Goal: Task Accomplishment & Management: Manage account settings

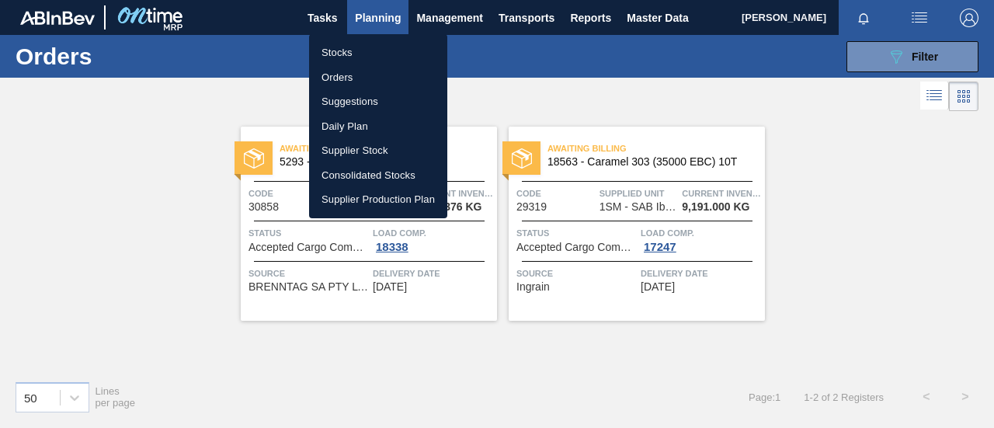
click at [369, 51] on li "Stocks" at bounding box center [378, 52] width 138 height 25
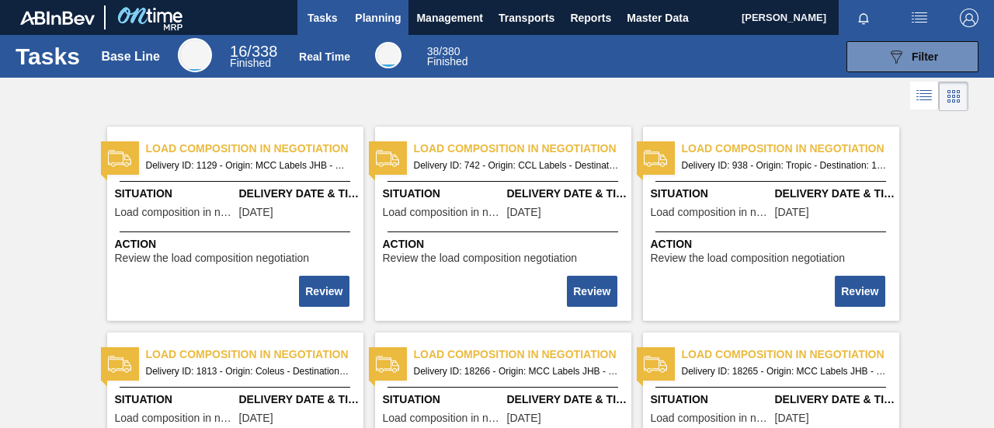
click at [377, 16] on span "Planning" at bounding box center [378, 18] width 46 height 19
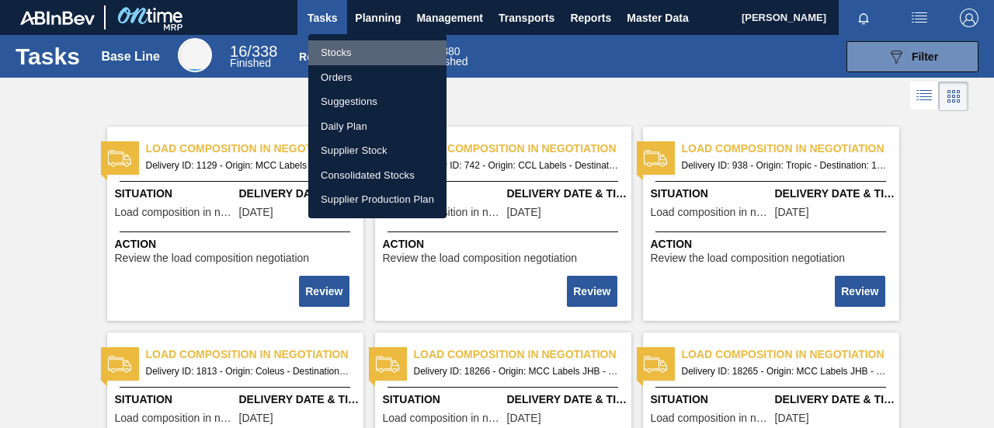
click at [347, 57] on li "Stocks" at bounding box center [377, 52] width 138 height 25
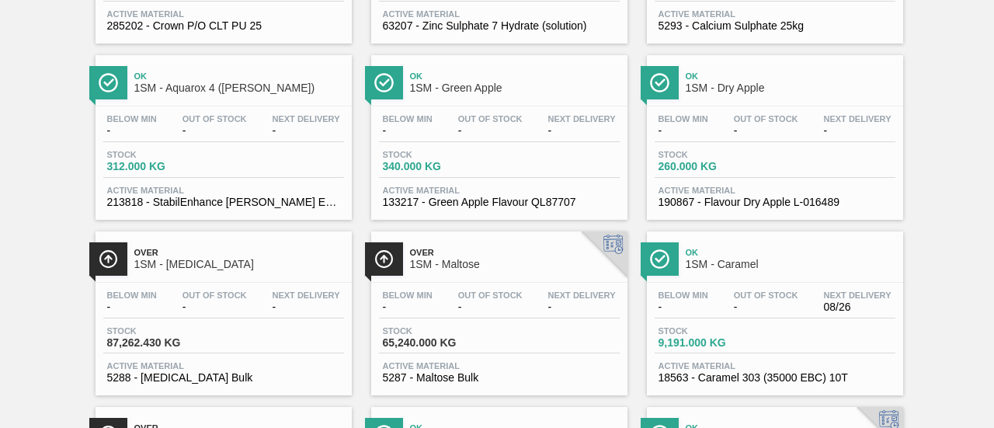
scroll to position [854, 0]
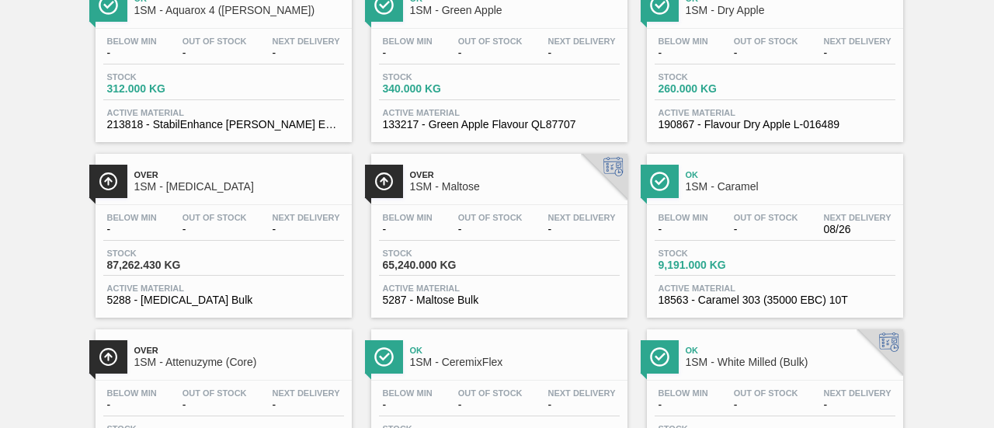
click at [185, 283] on div "Below Min - Out Of Stock - Next Delivery - Stock 87,262.430 KG Active Material …" at bounding box center [223, 258] width 256 height 106
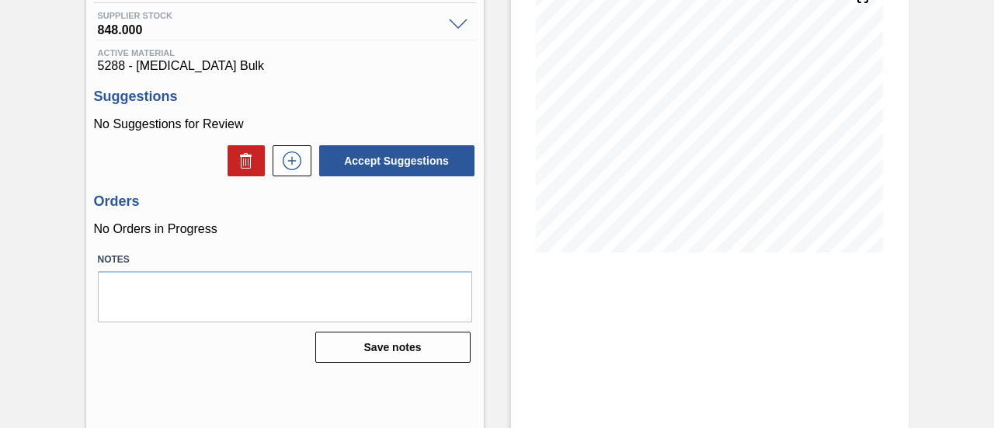
scroll to position [233, 0]
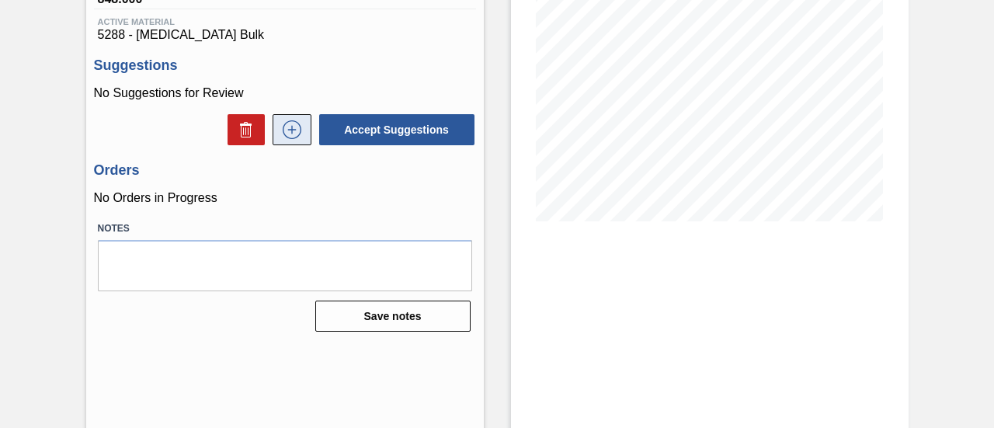
click at [293, 130] on icon at bounding box center [291, 129] width 9 height 1
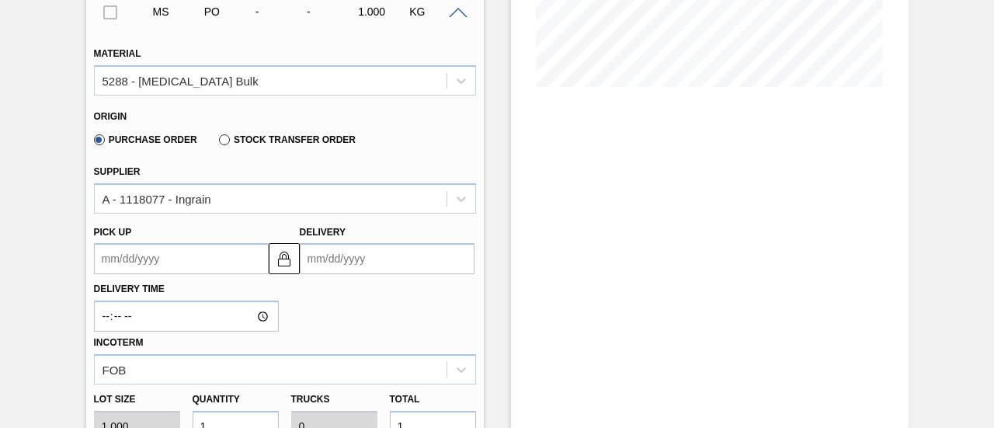
scroll to position [466, 0]
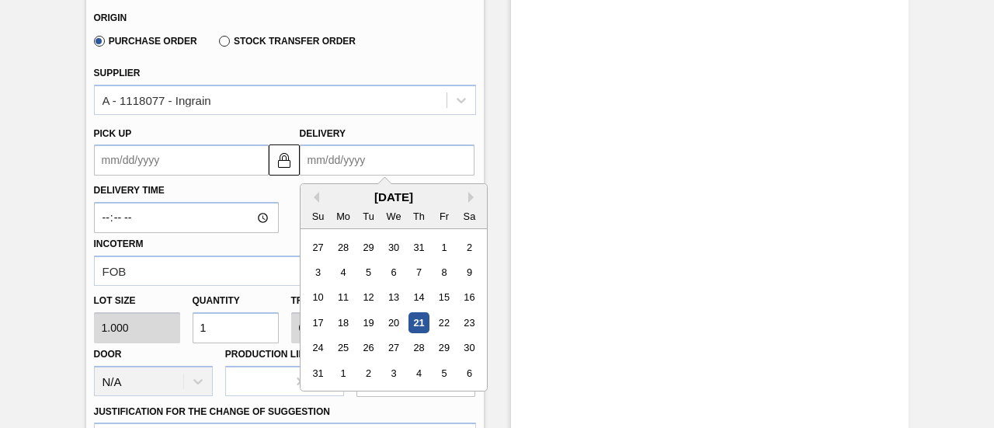
click at [371, 161] on input "Delivery" at bounding box center [387, 159] width 175 height 31
click at [470, 344] on div "30" at bounding box center [468, 348] width 21 height 21
type up3150708949 "[DATE]"
type input "[DATE]"
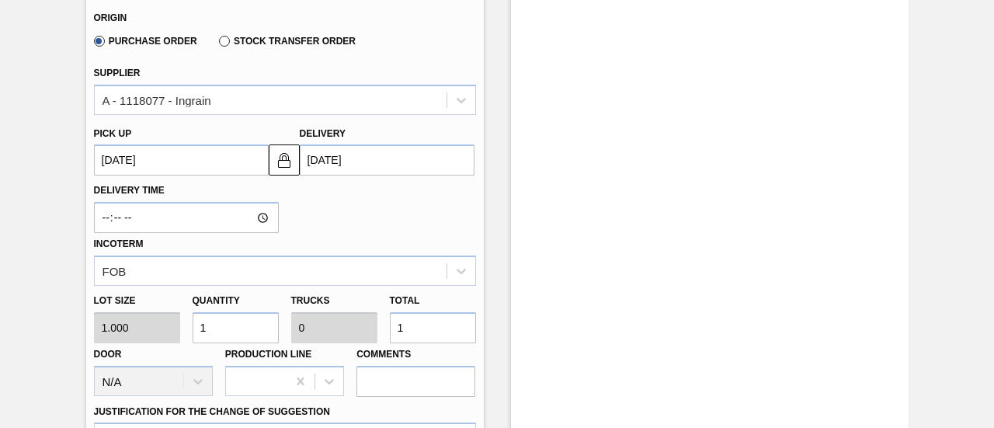
click at [334, 331] on div "Lot size 1.000 Quantity 1 Trucks 0 Total 1 Door N/A Production Line Comments" at bounding box center [285, 341] width 394 height 111
type input "3"
type input "37"
type input "0.001"
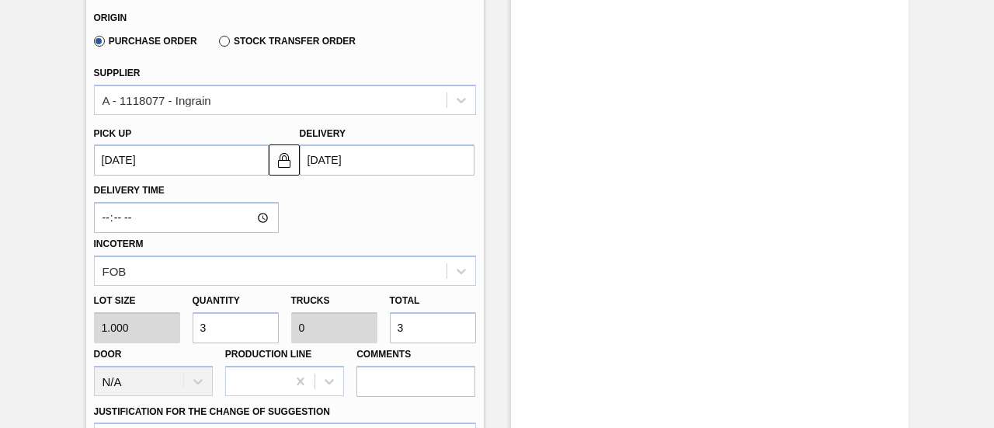
type input "37"
type input "370"
type input "0.012"
type input "370"
type input "3,700"
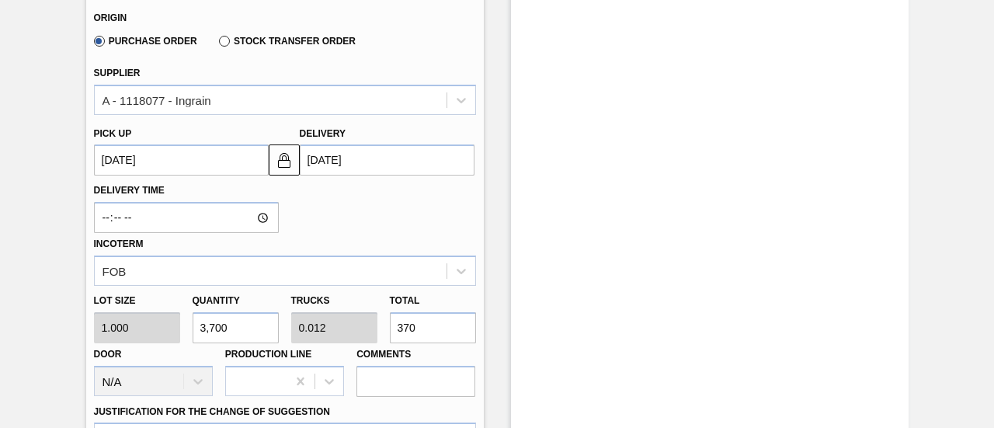
type input "0.116"
type input "3,700"
type input "37,000"
type input "1.156"
type input "37,000"
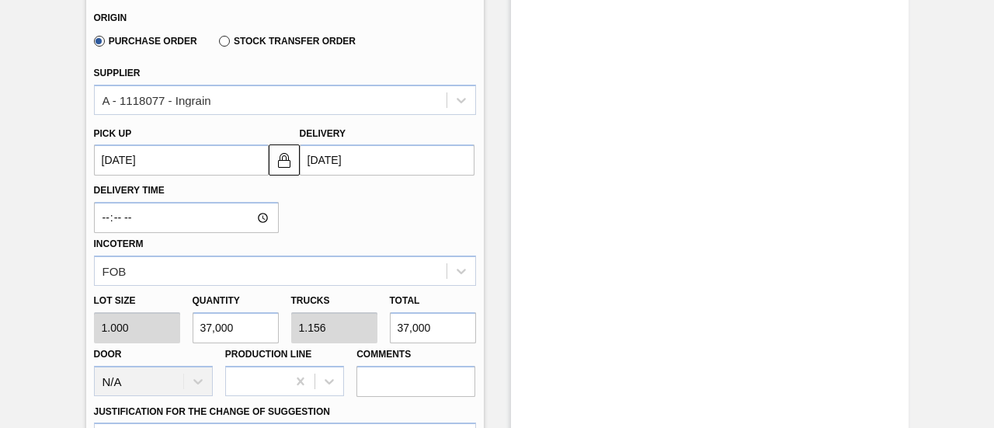
type input "370,000"
type input "11.563"
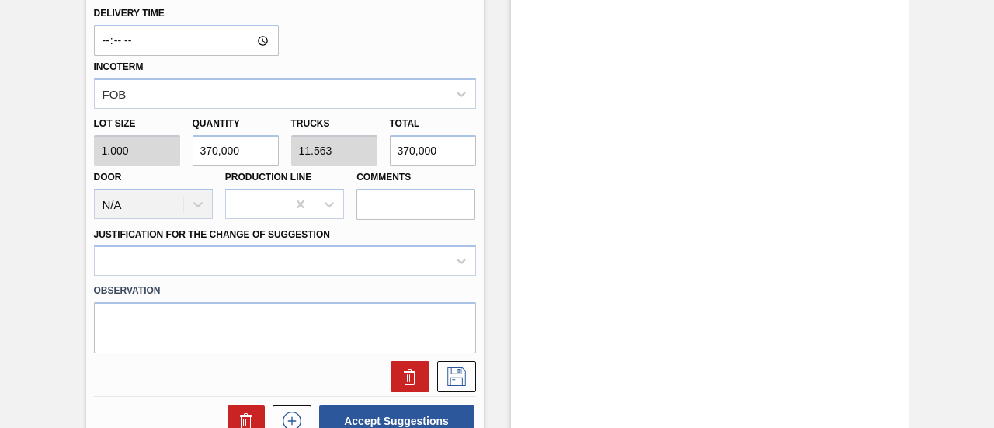
scroll to position [776, 0]
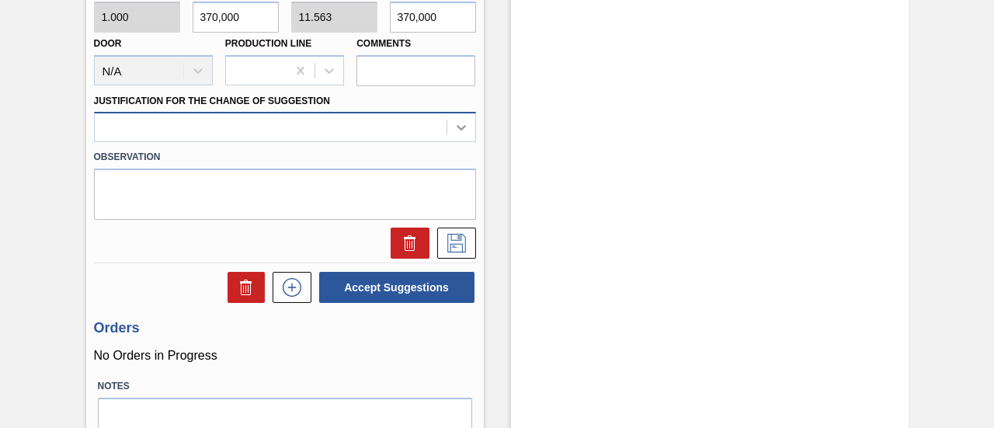
type input "370,000"
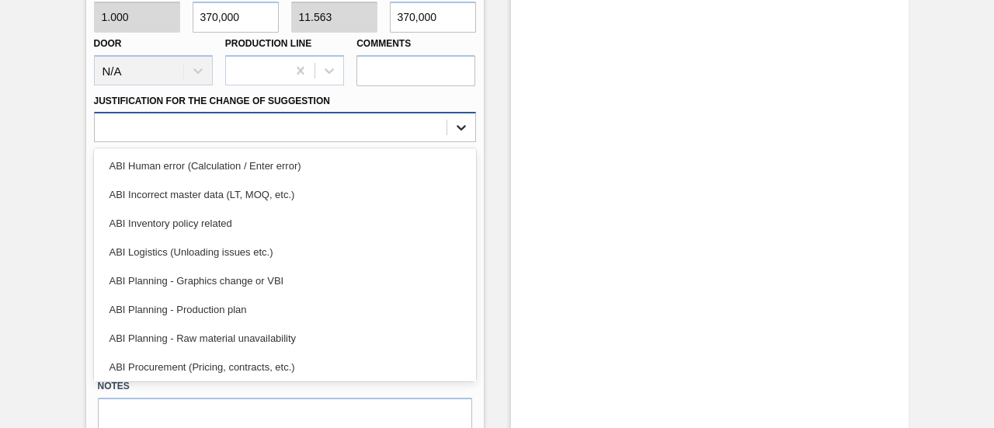
click at [447, 125] on div at bounding box center [461, 127] width 28 height 28
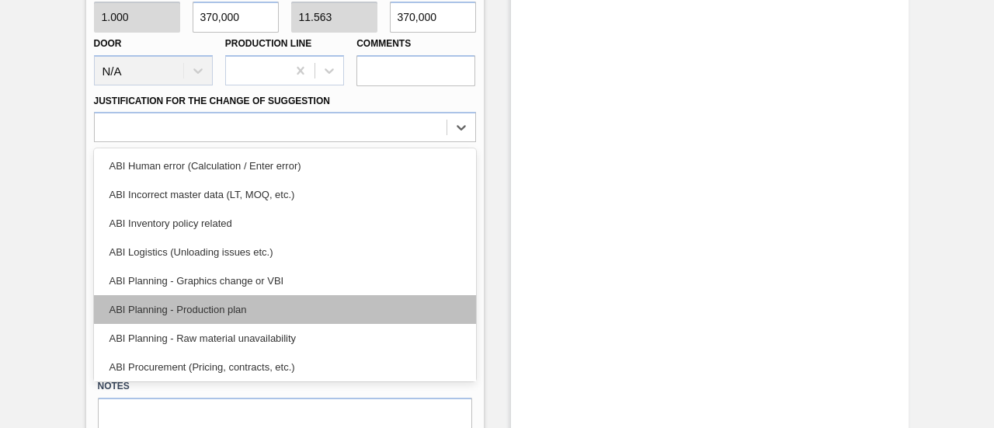
click at [220, 303] on div "ABI Planning - Production plan" at bounding box center [285, 309] width 382 height 29
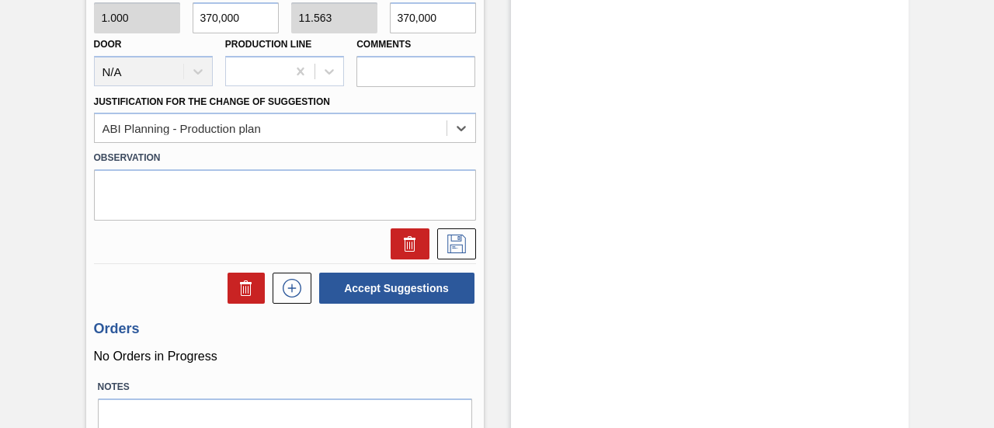
scroll to position [852, 0]
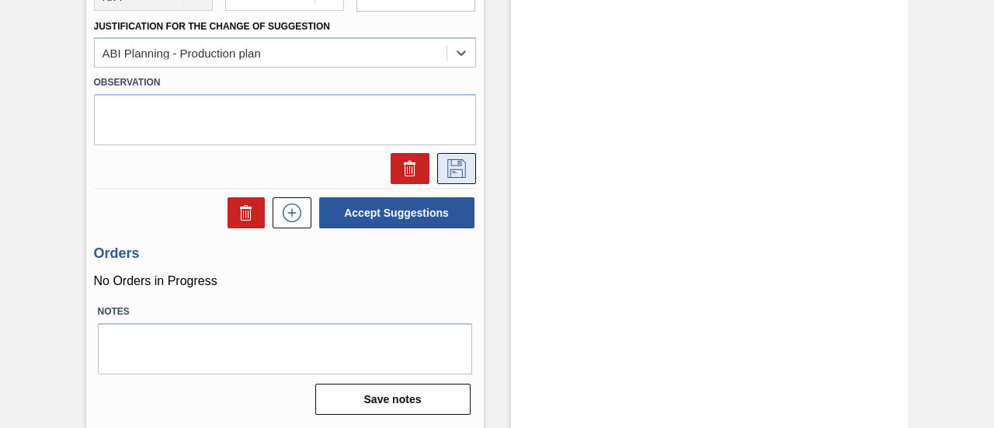
click at [457, 172] on icon at bounding box center [456, 168] width 25 height 19
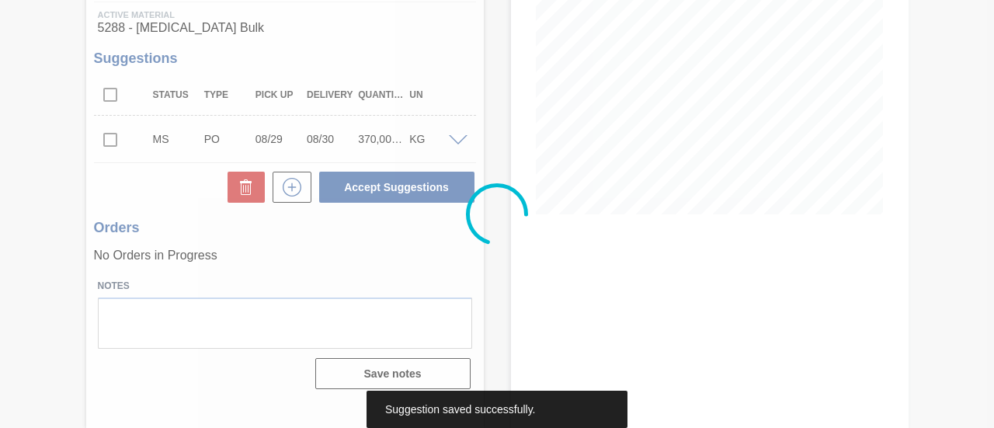
scroll to position [239, 0]
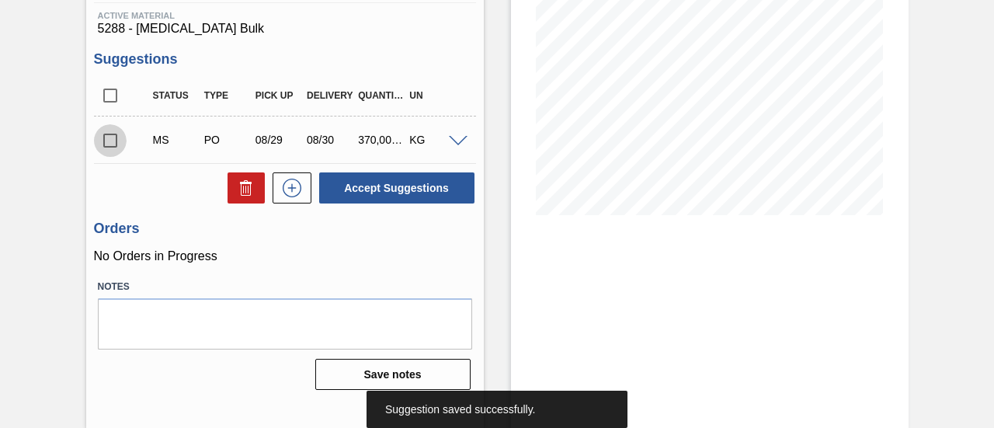
click at [114, 143] on input "checkbox" at bounding box center [110, 140] width 33 height 33
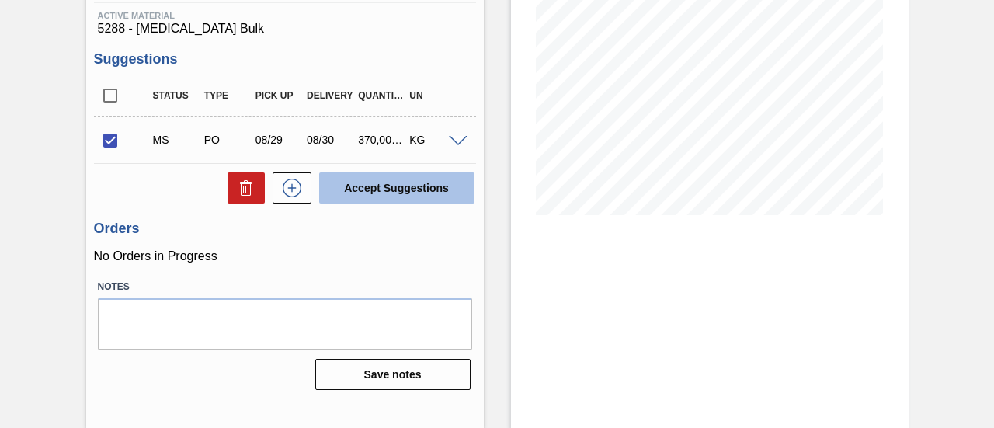
click at [373, 189] on button "Accept Suggestions" at bounding box center [396, 187] width 155 height 31
checkbox input "false"
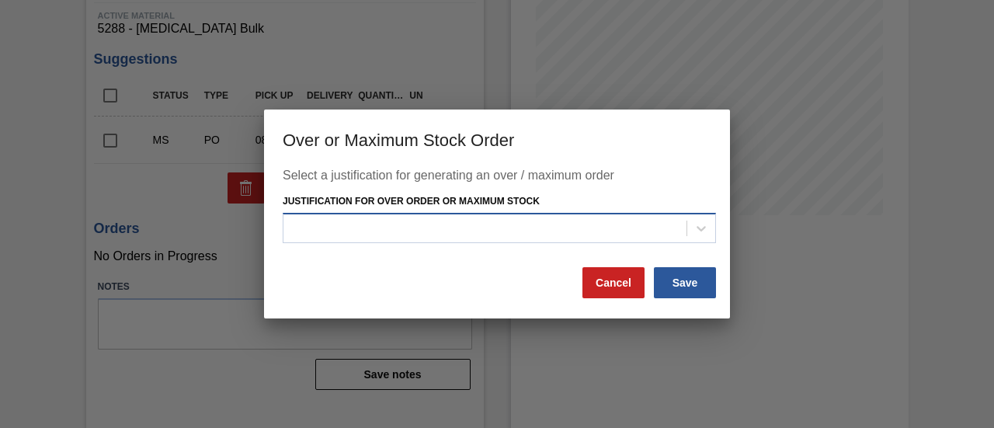
click at [397, 240] on div at bounding box center [499, 228] width 433 height 30
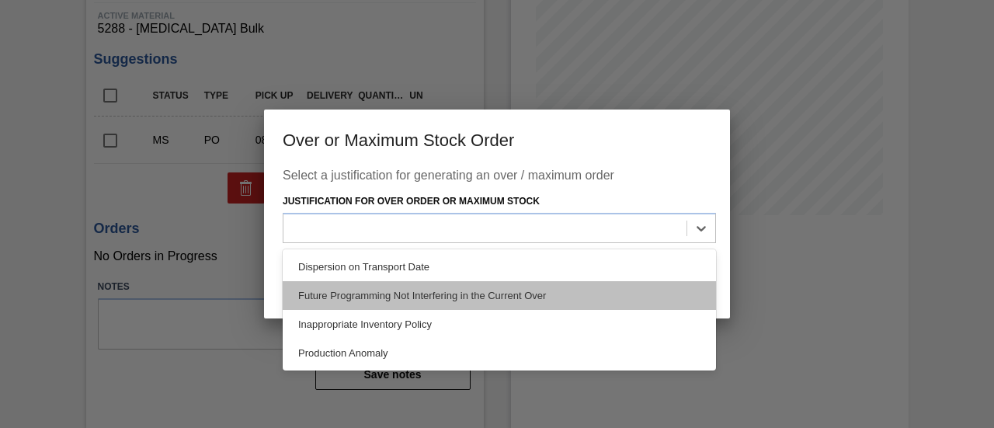
click at [390, 302] on div "Future Programming Not Interfering in the Current Over" at bounding box center [499, 295] width 433 height 29
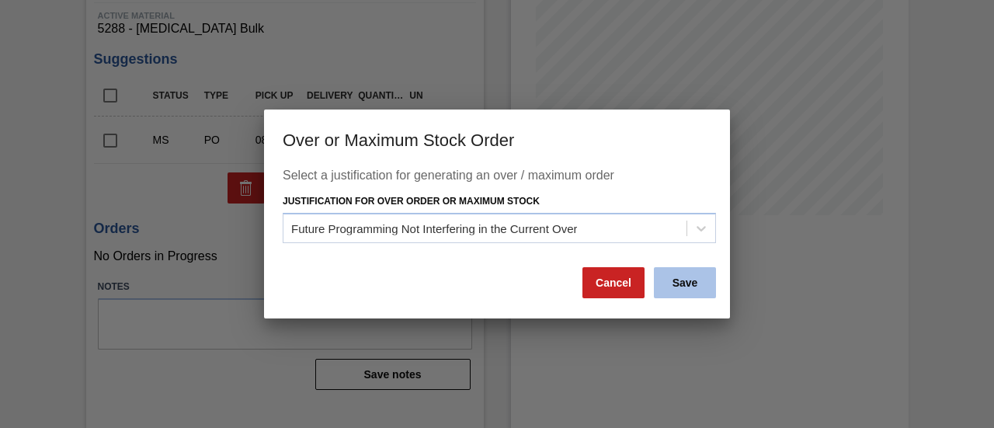
click at [684, 274] on button "Save" at bounding box center [685, 282] width 62 height 31
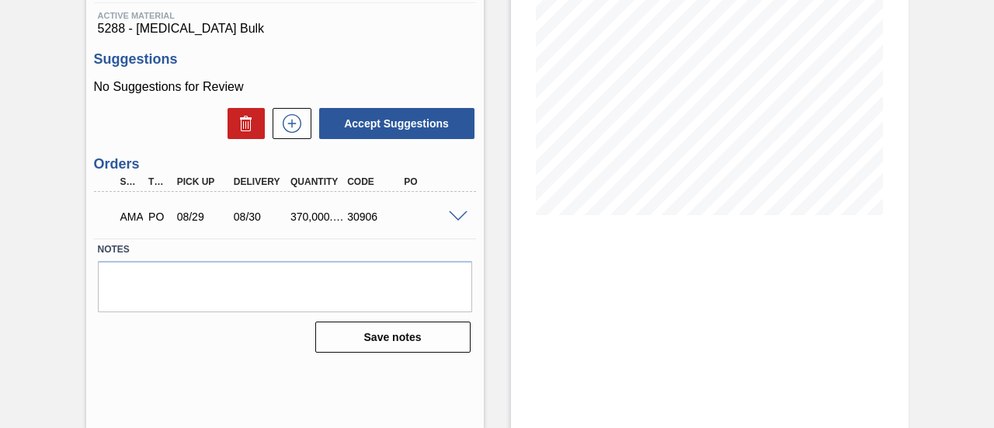
click at [452, 219] on span at bounding box center [458, 217] width 19 height 12
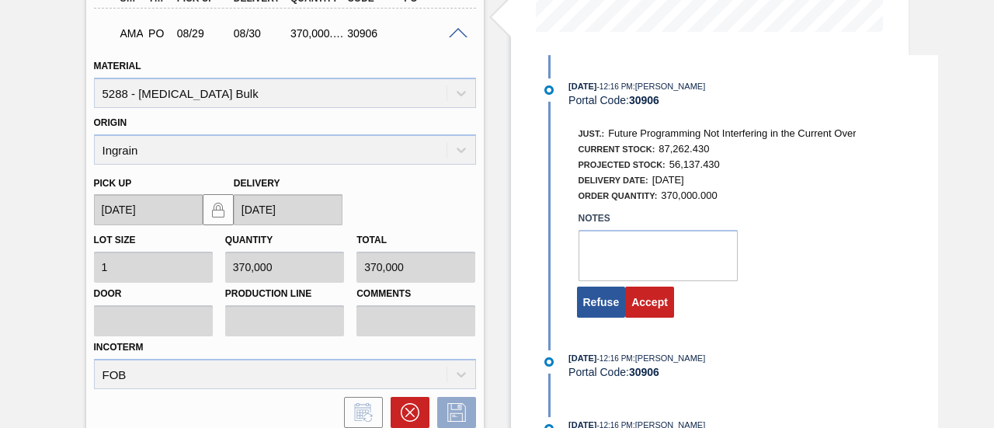
scroll to position [472, 0]
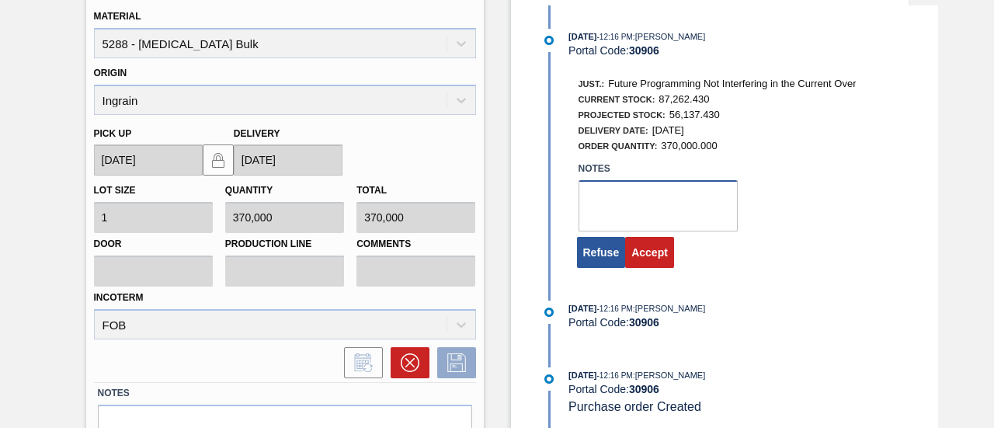
click at [629, 210] on textarea at bounding box center [657, 205] width 159 height 51
type textarea "."
click at [632, 251] on button "Accept" at bounding box center [649, 252] width 49 height 31
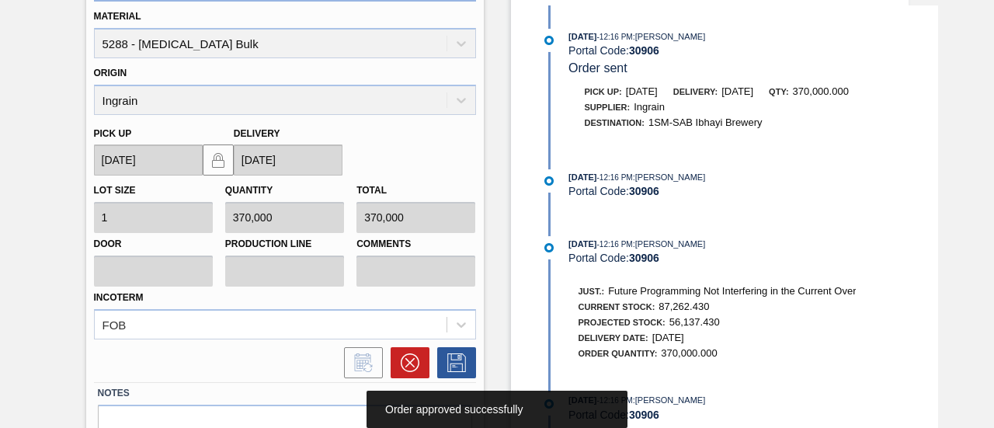
scroll to position [239, 0]
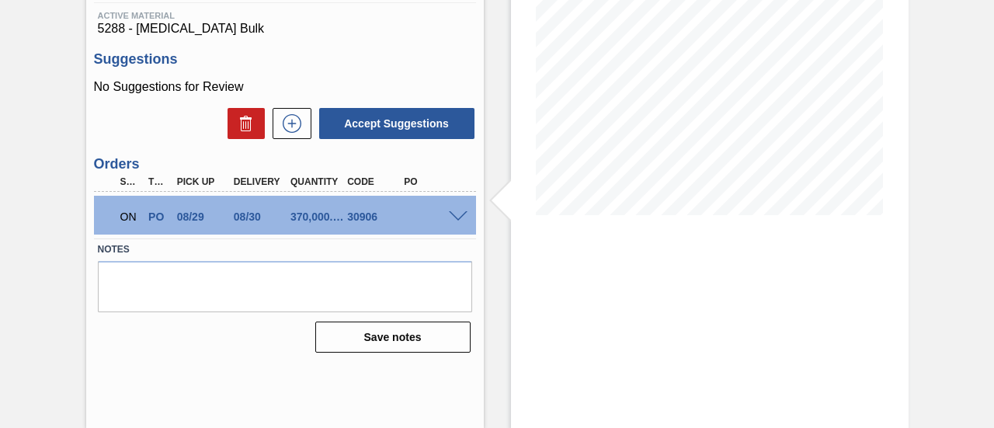
click at [460, 217] on span at bounding box center [458, 217] width 19 height 12
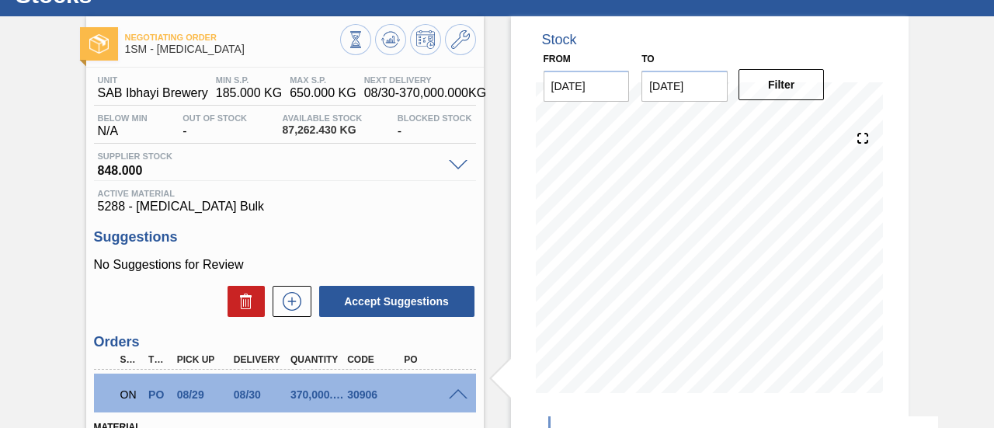
scroll to position [0, 0]
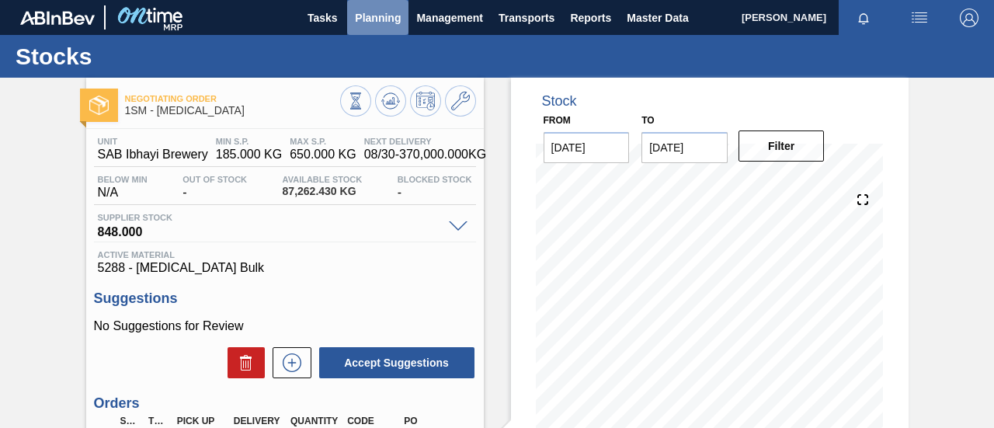
click at [379, 24] on span "Planning" at bounding box center [378, 18] width 46 height 19
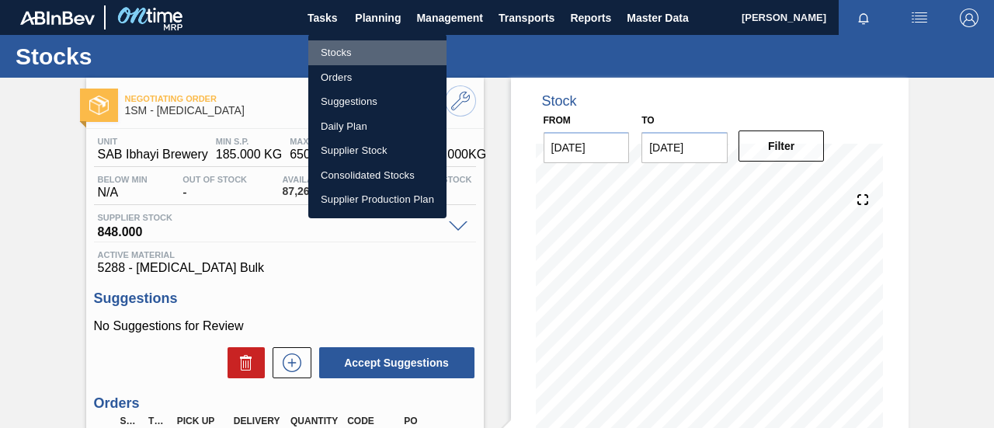
click at [359, 54] on li "Stocks" at bounding box center [377, 52] width 138 height 25
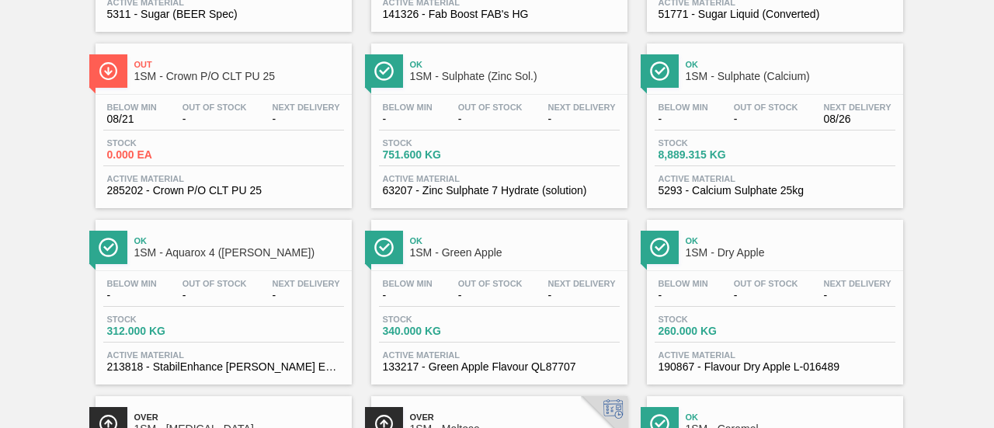
scroll to position [776, 0]
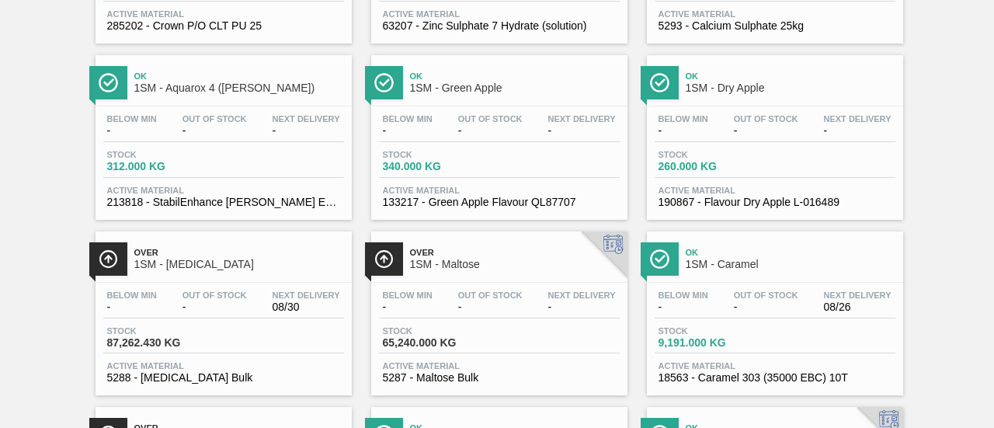
click at [477, 343] on span "65,240.000 KG" at bounding box center [437, 343] width 109 height 12
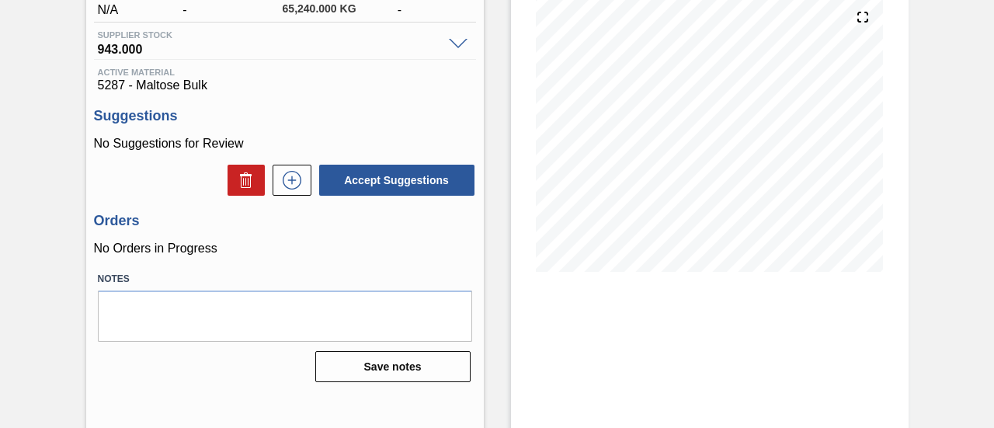
scroll to position [239, 0]
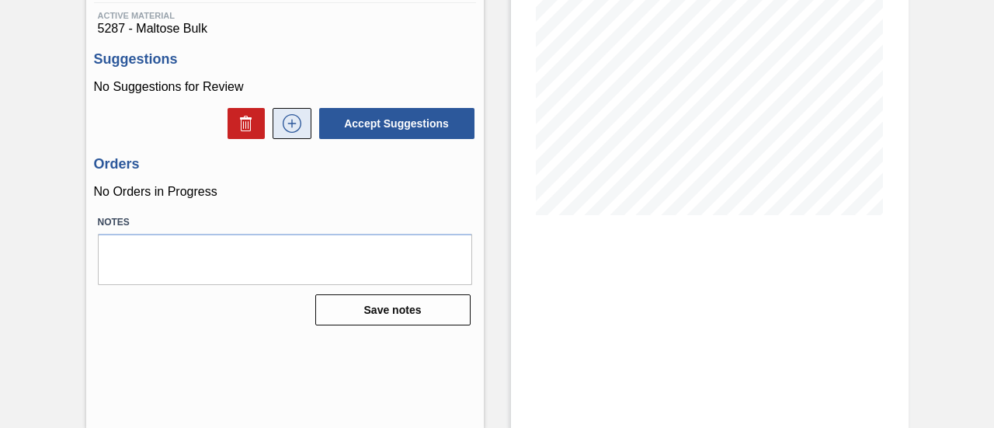
click at [293, 127] on icon at bounding box center [291, 123] width 25 height 19
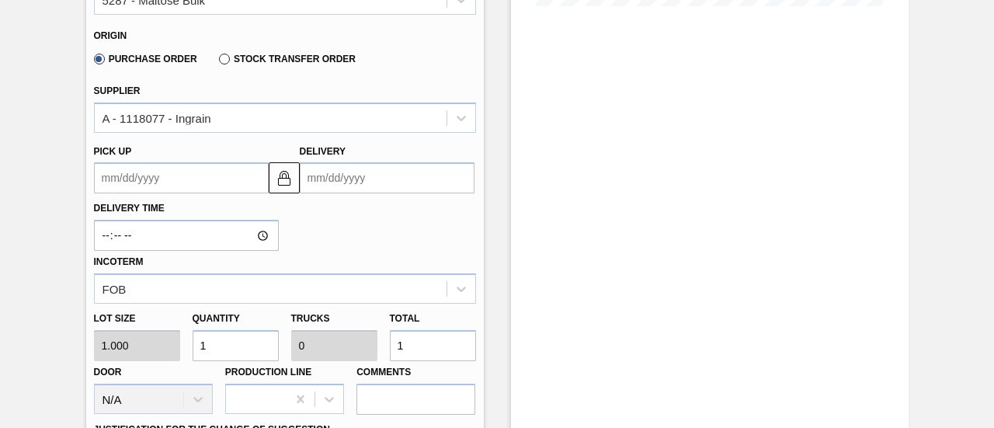
scroll to position [472, 0]
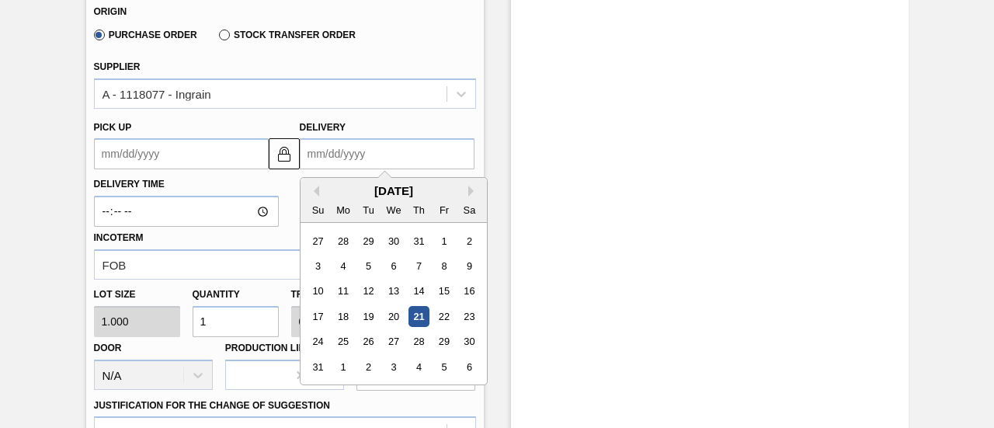
click at [343, 160] on input "Delivery" at bounding box center [387, 153] width 175 height 31
click at [435, 344] on div "29" at bounding box center [443, 341] width 21 height 21
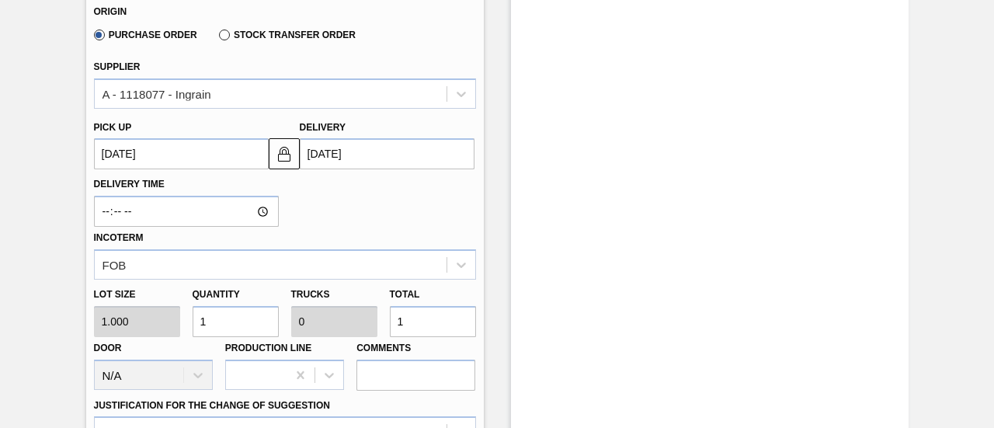
type up3150721597 "[DATE]"
type input "[DATE]"
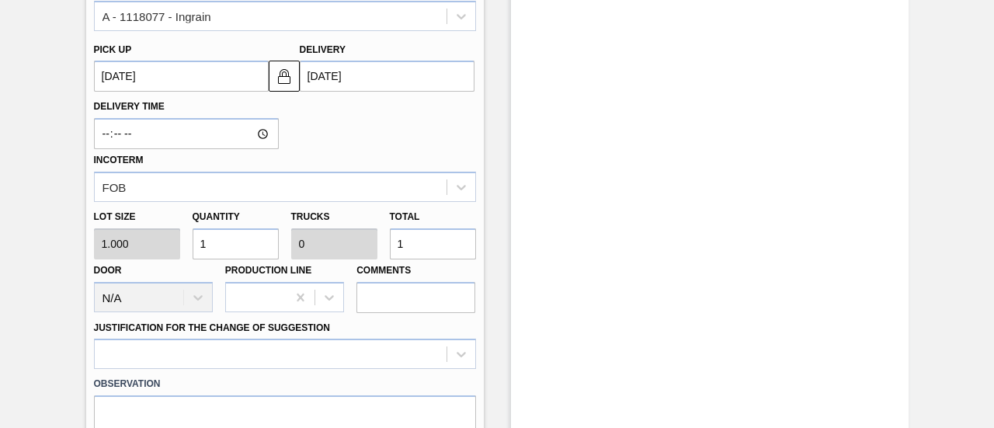
click at [374, 257] on div "Lot size 1.000 Quantity 1 Trucks 0 Total 1 Door N/A Production Line Comments" at bounding box center [285, 257] width 394 height 111
type input "3"
type input "37"
type input "0.002"
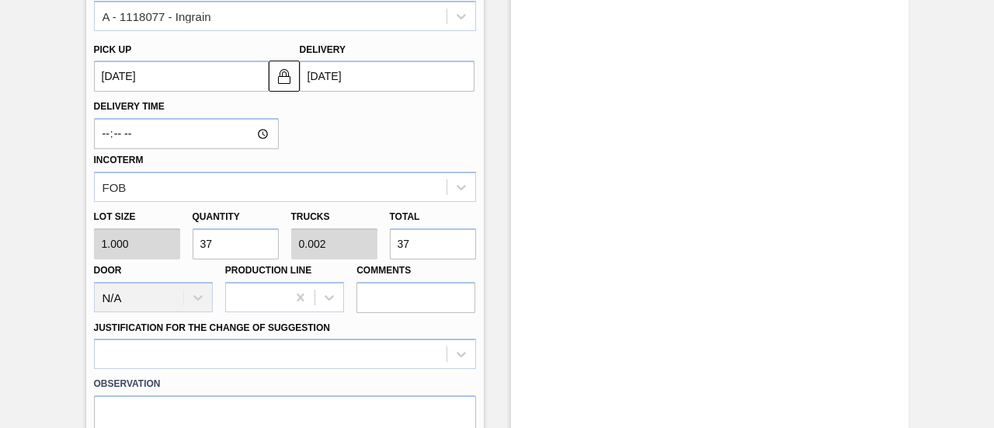
type input "37,000"
type input "1.609"
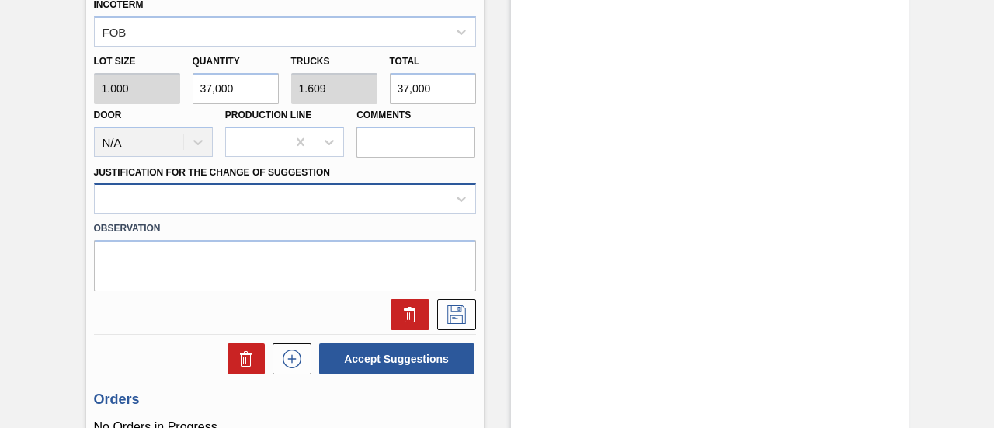
click at [443, 204] on div at bounding box center [285, 198] width 382 height 30
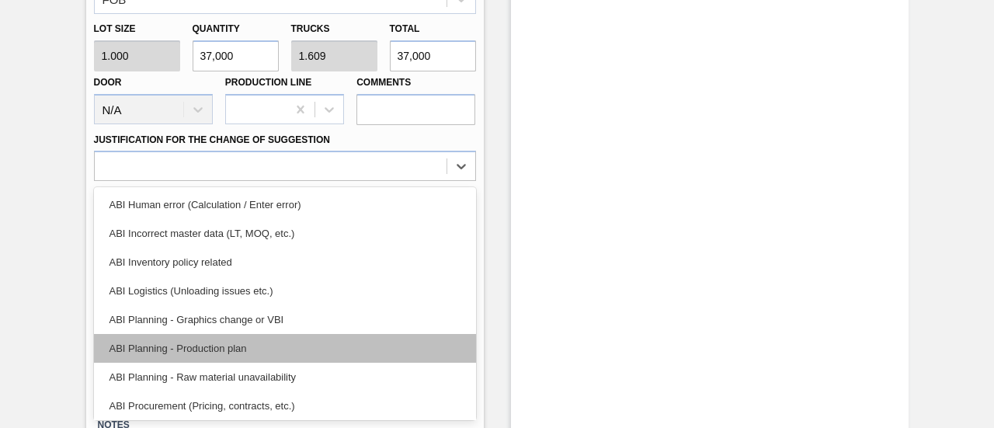
click at [332, 342] on div "ABI Planning - Production plan" at bounding box center [285, 348] width 382 height 29
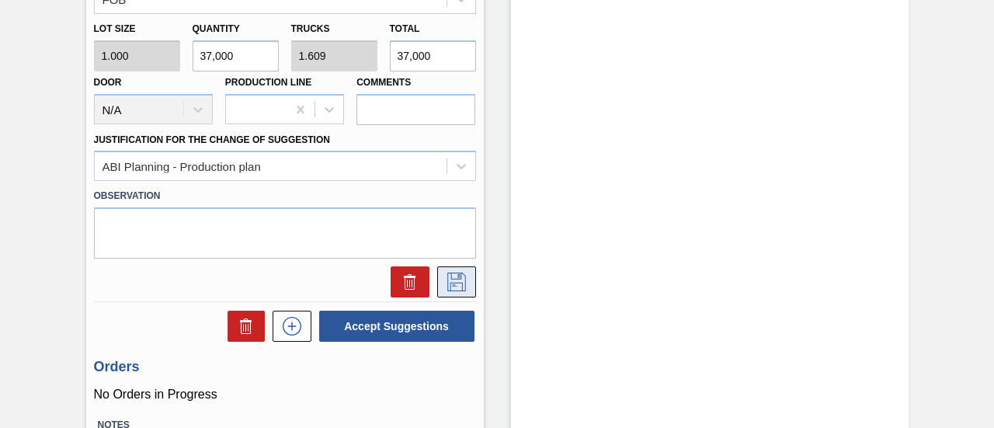
click at [463, 281] on icon at bounding box center [456, 281] width 25 height 19
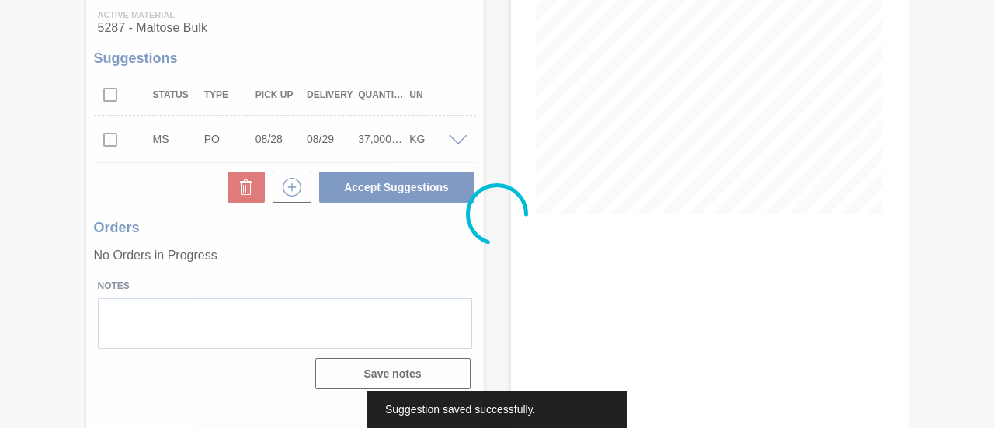
scroll to position [239, 0]
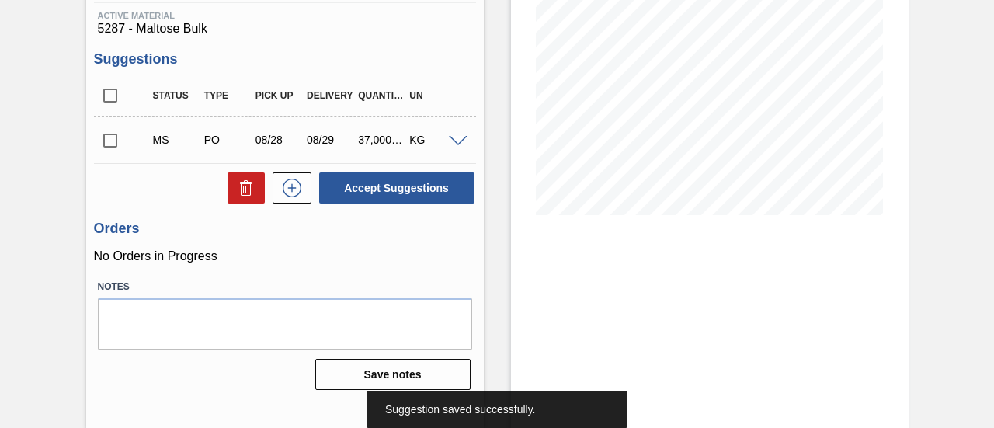
click at [107, 140] on input "checkbox" at bounding box center [110, 140] width 33 height 33
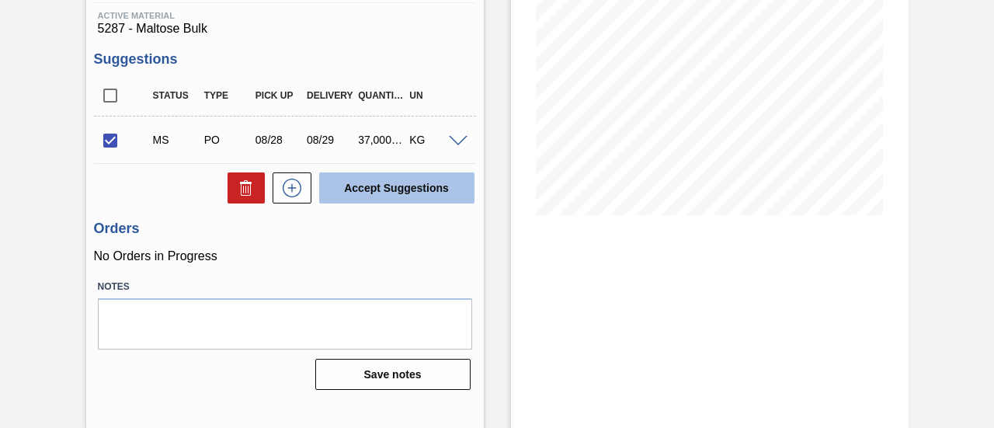
click at [362, 192] on button "Accept Suggestions" at bounding box center [396, 187] width 155 height 31
checkbox input "false"
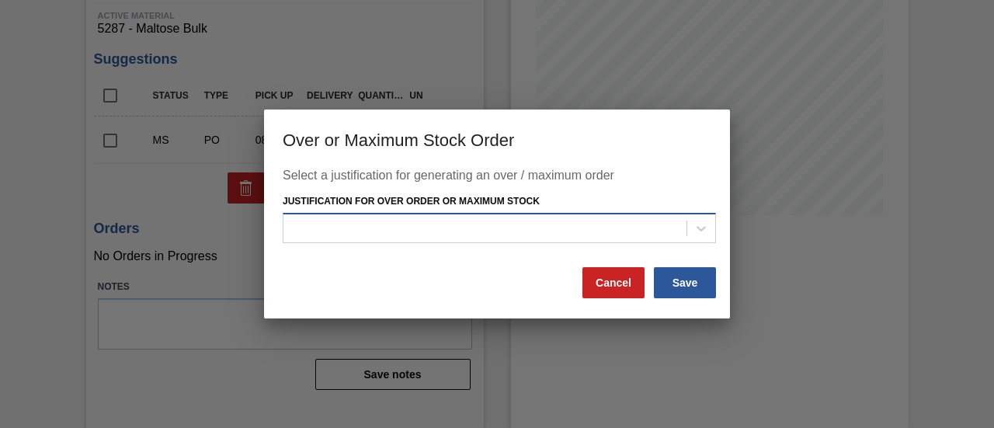
click at [481, 223] on div at bounding box center [484, 228] width 403 height 23
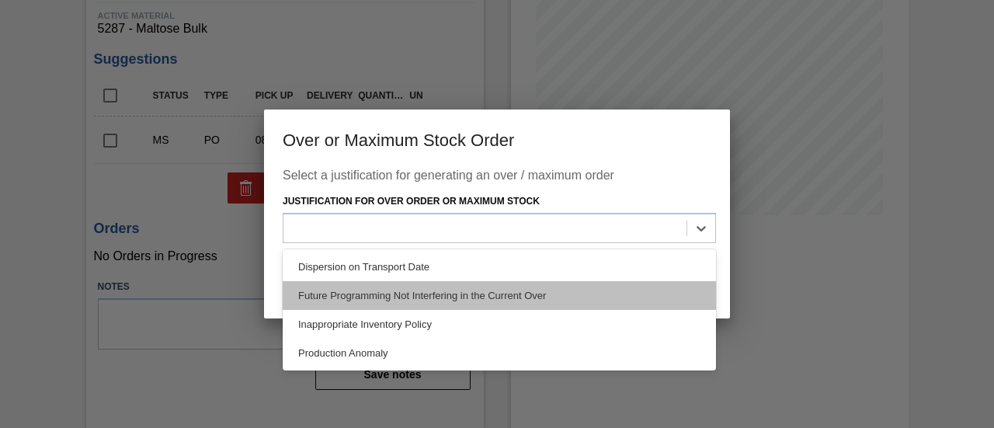
click at [432, 290] on div "Future Programming Not Interfering in the Current Over" at bounding box center [499, 295] width 433 height 29
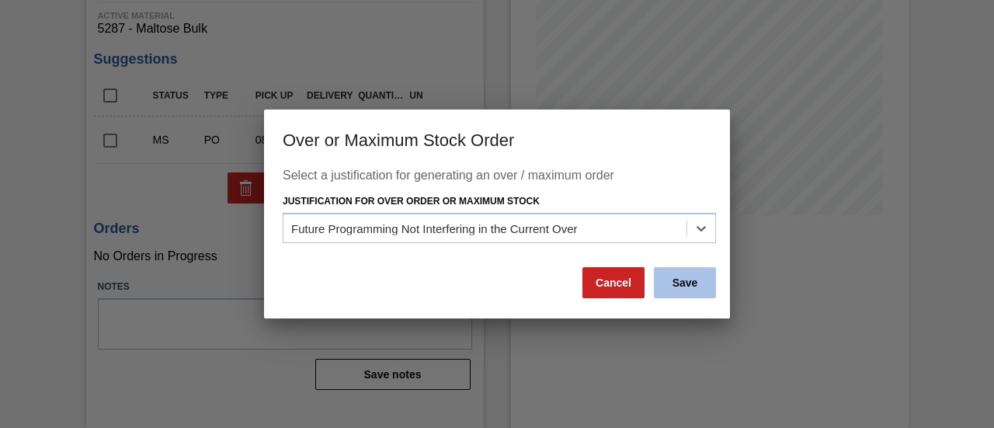
click at [699, 290] on button "Save" at bounding box center [685, 282] width 62 height 31
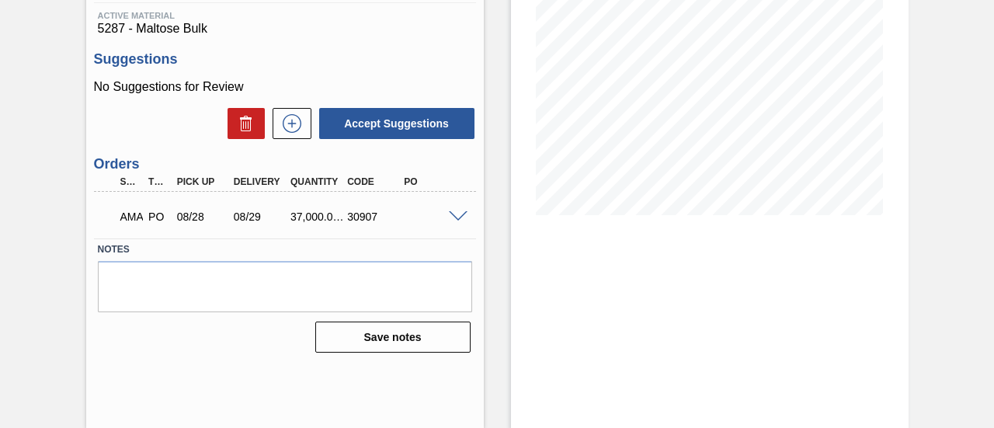
click at [456, 220] on span at bounding box center [458, 217] width 19 height 12
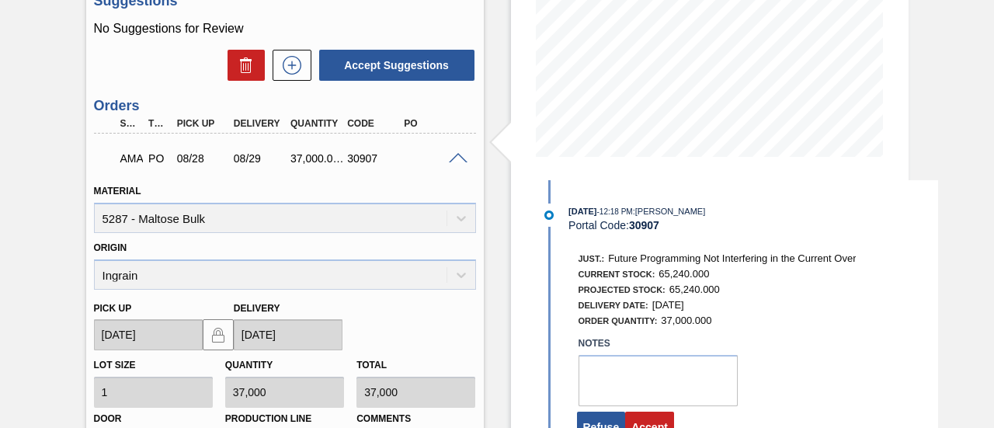
scroll to position [317, 0]
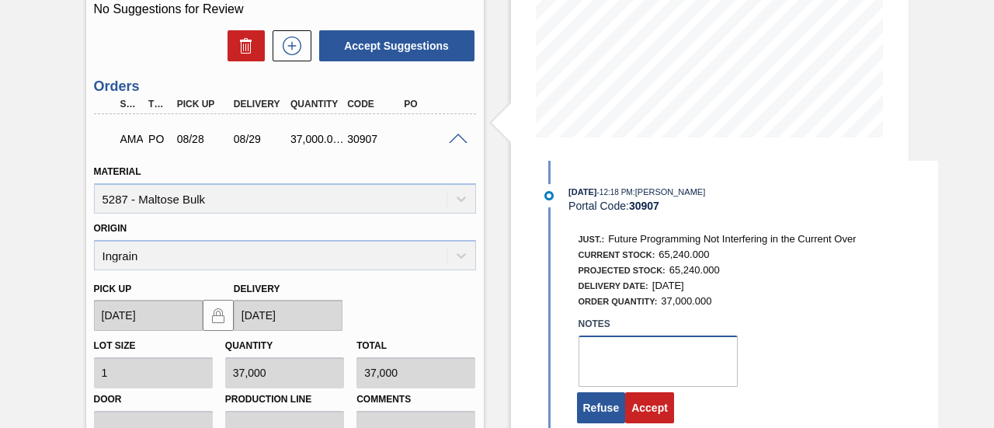
click at [619, 353] on textarea at bounding box center [657, 360] width 159 height 51
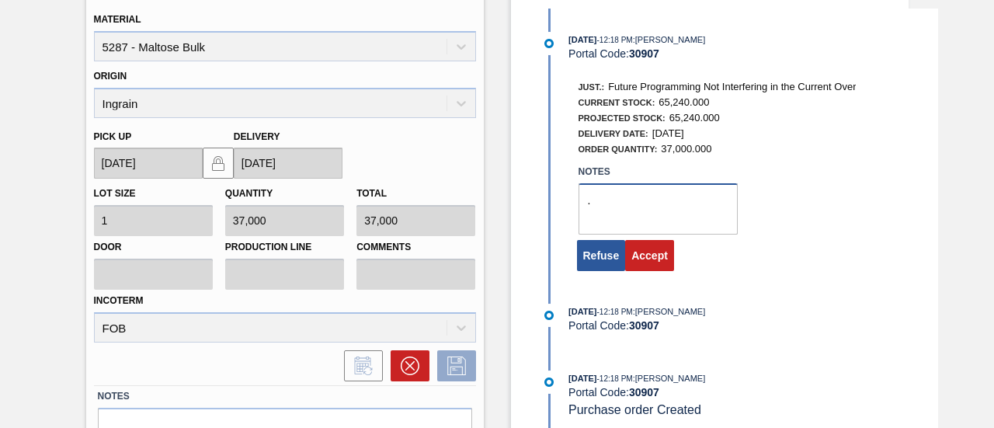
scroll to position [472, 0]
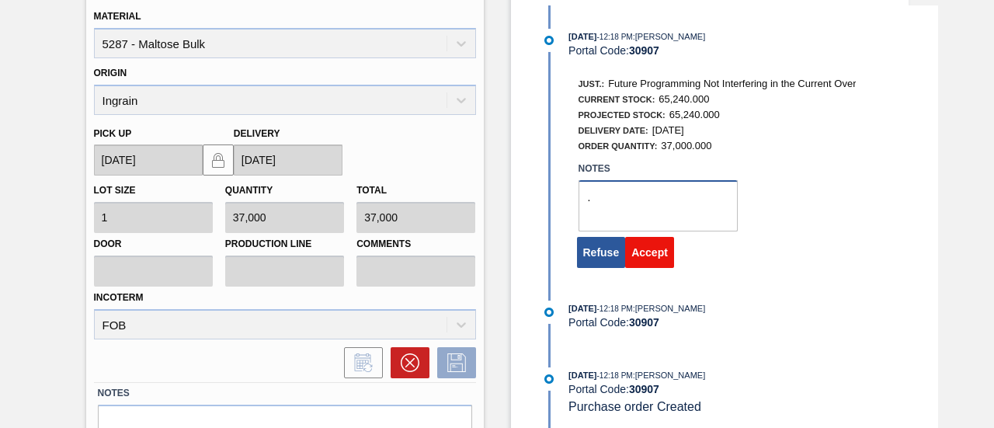
type textarea "."
click at [646, 262] on button "Accept" at bounding box center [649, 252] width 49 height 31
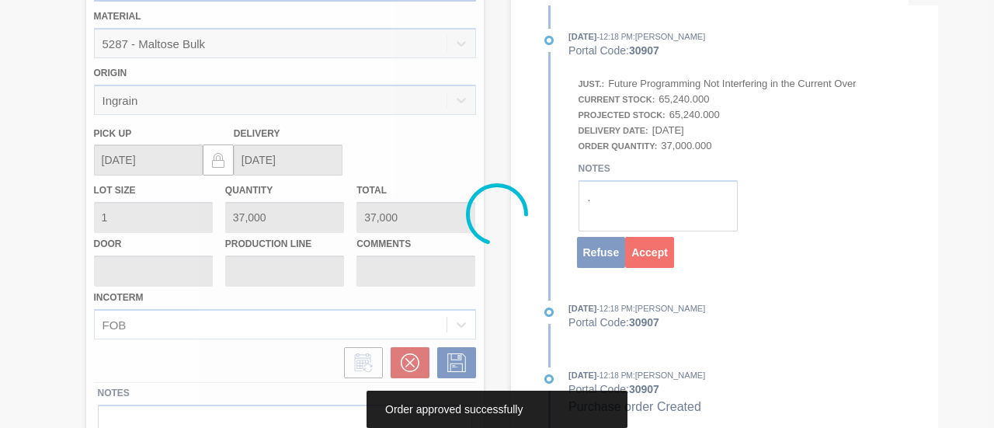
scroll to position [239, 0]
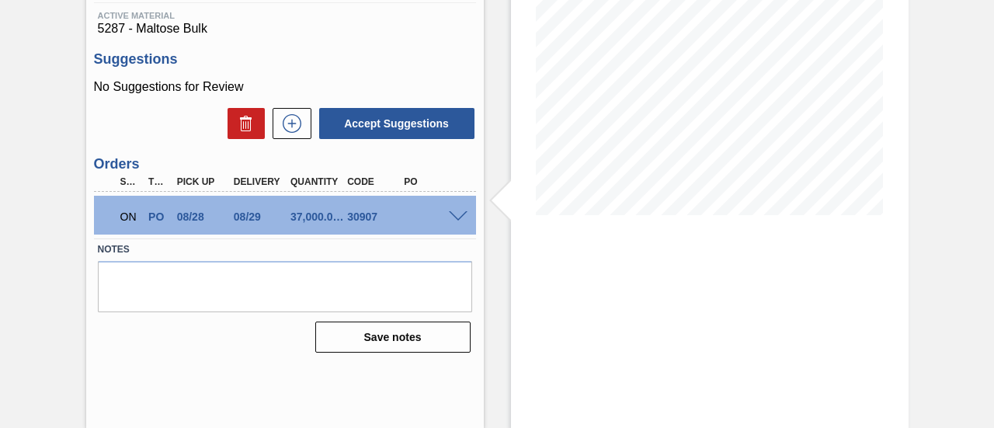
click at [464, 217] on span at bounding box center [458, 217] width 19 height 12
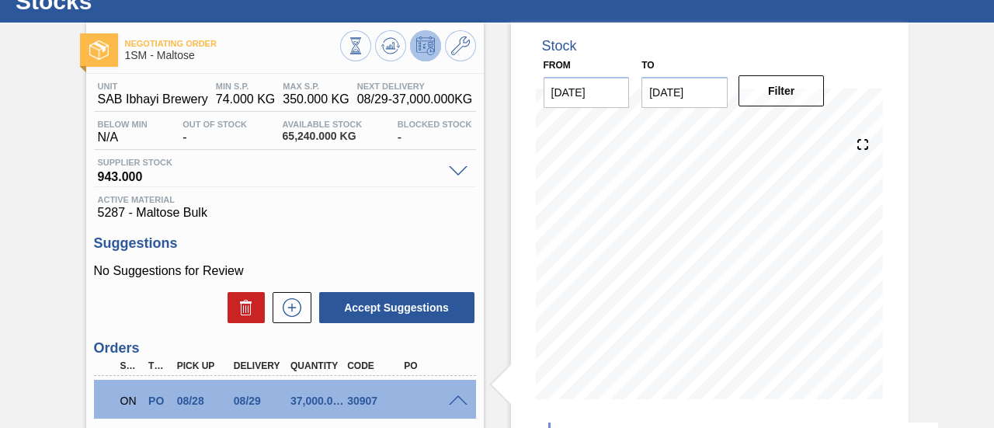
scroll to position [0, 0]
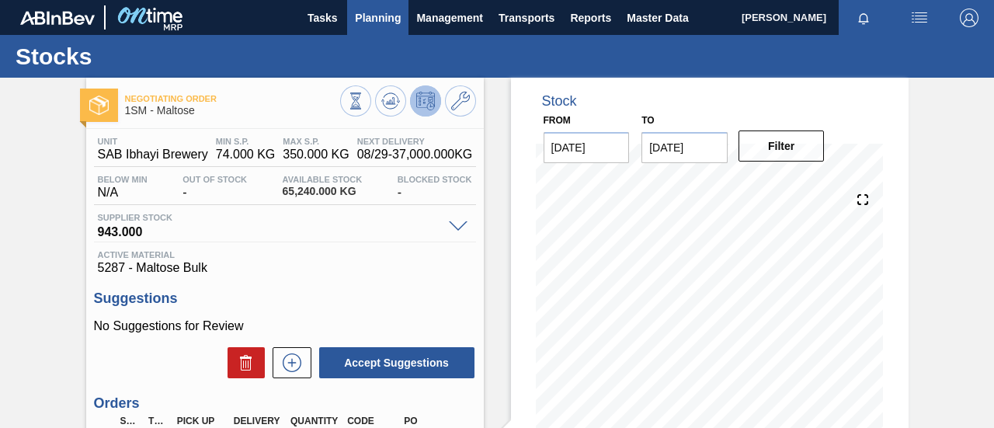
click at [381, 18] on span "Planning" at bounding box center [378, 18] width 46 height 19
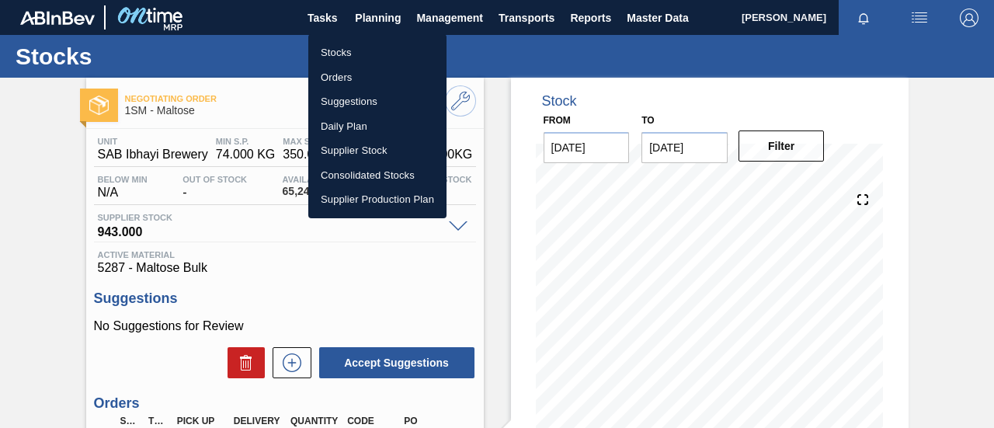
click at [351, 72] on li "Orders" at bounding box center [377, 77] width 138 height 25
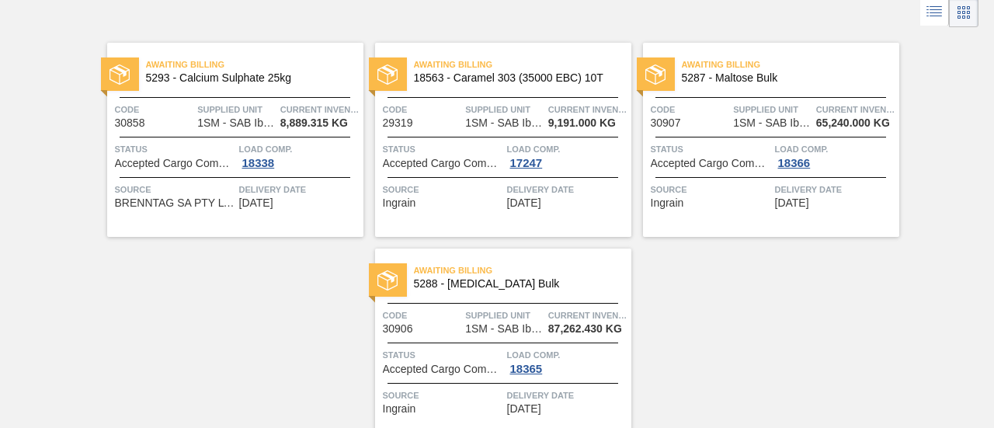
scroll to position [155, 0]
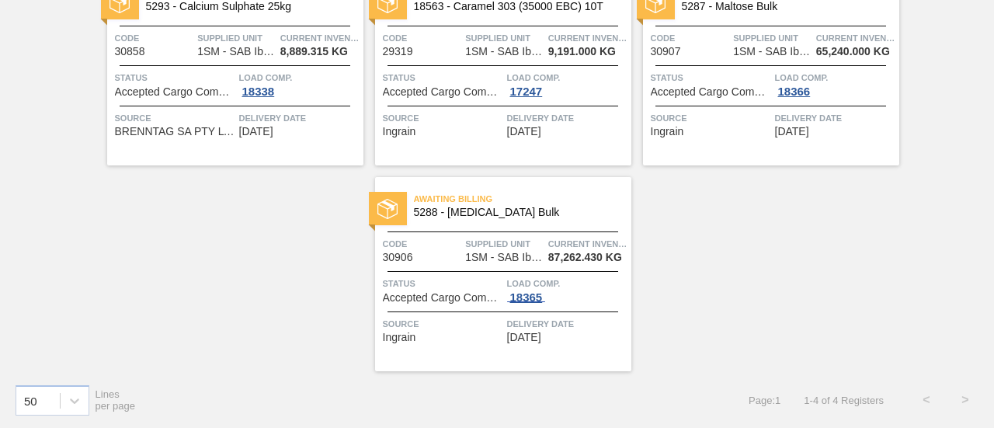
click at [528, 297] on div "18365" at bounding box center [526, 297] width 39 height 12
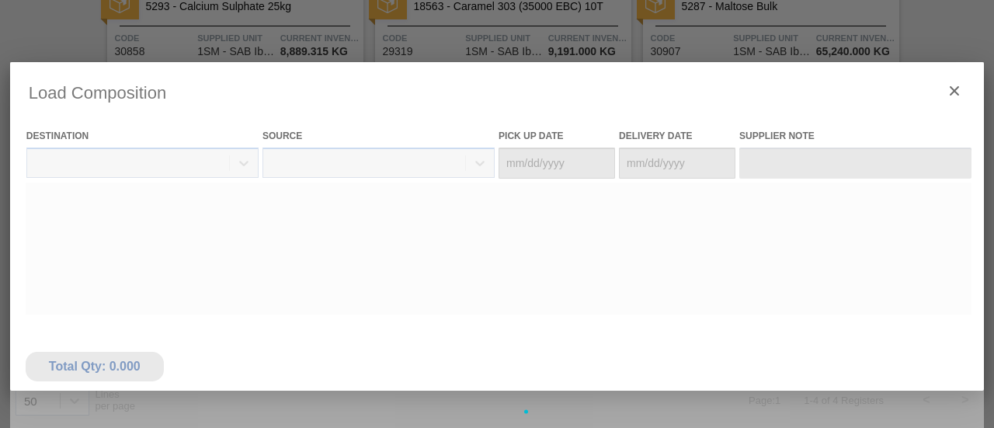
type Date "[DATE]"
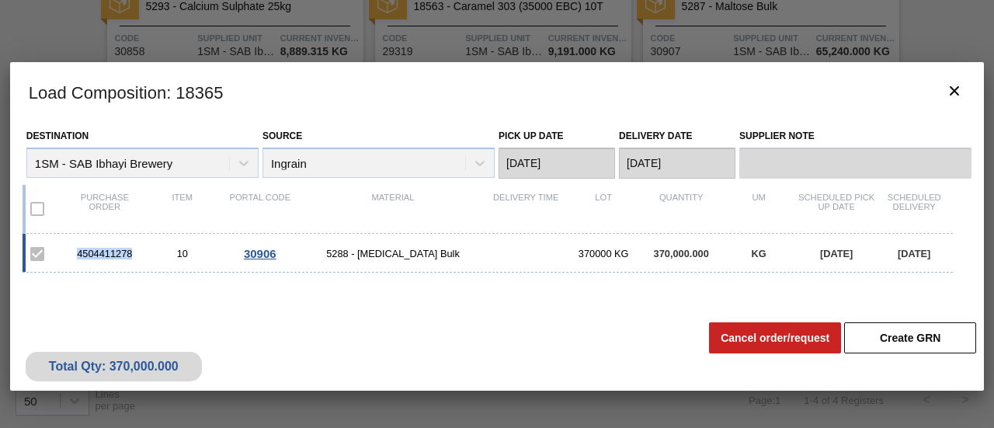
drag, startPoint x: 134, startPoint y: 251, endPoint x: 66, endPoint y: 253, distance: 67.5
click at [66, 253] on div "4504411278" at bounding box center [105, 254] width 78 height 12
copy div "4504411278"
click at [959, 93] on icon "botão de ícone" at bounding box center [954, 91] width 19 height 19
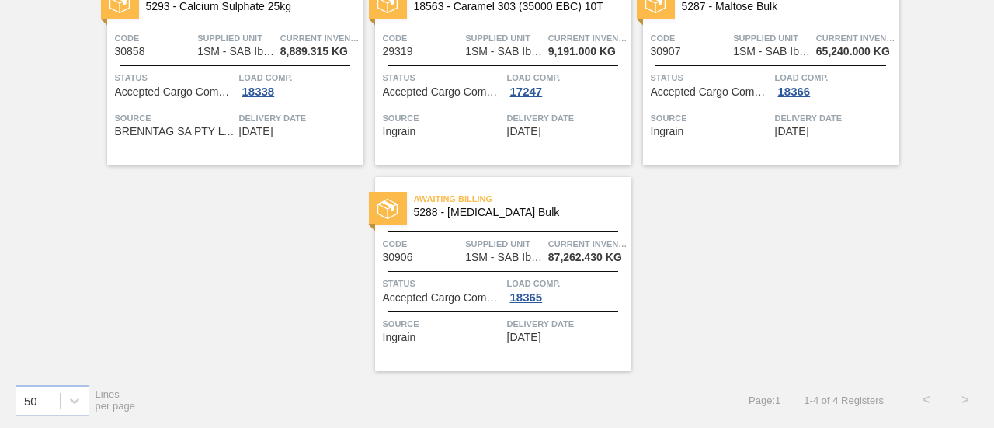
click at [795, 94] on span "18366" at bounding box center [794, 91] width 39 height 12
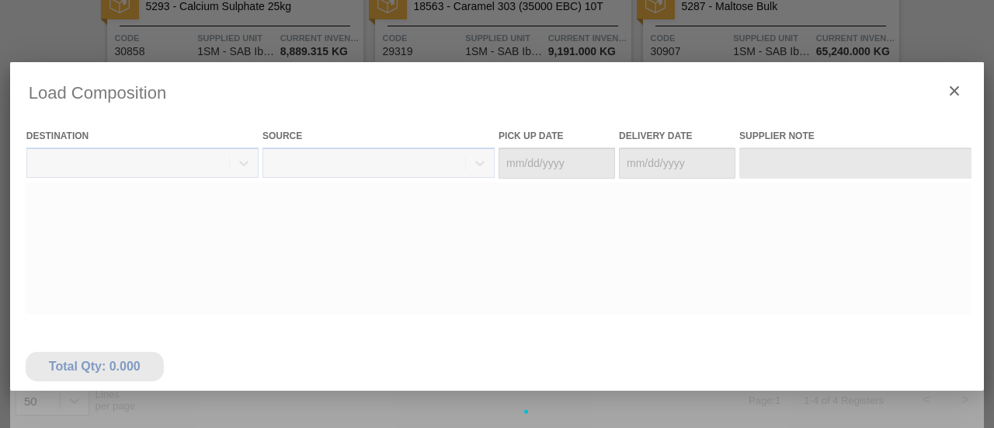
type Date "[DATE]"
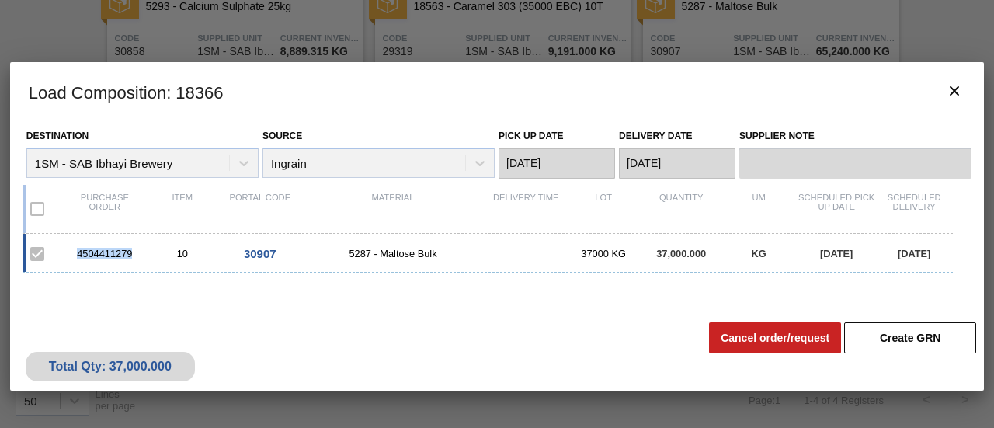
drag, startPoint x: 134, startPoint y: 255, endPoint x: 76, endPoint y: 255, distance: 57.4
click at [76, 255] on div "4504411279" at bounding box center [105, 254] width 78 height 12
copy div "4504411279"
click at [947, 88] on icon "botão de ícone" at bounding box center [954, 91] width 19 height 19
